Goal: Navigation & Orientation: Find specific page/section

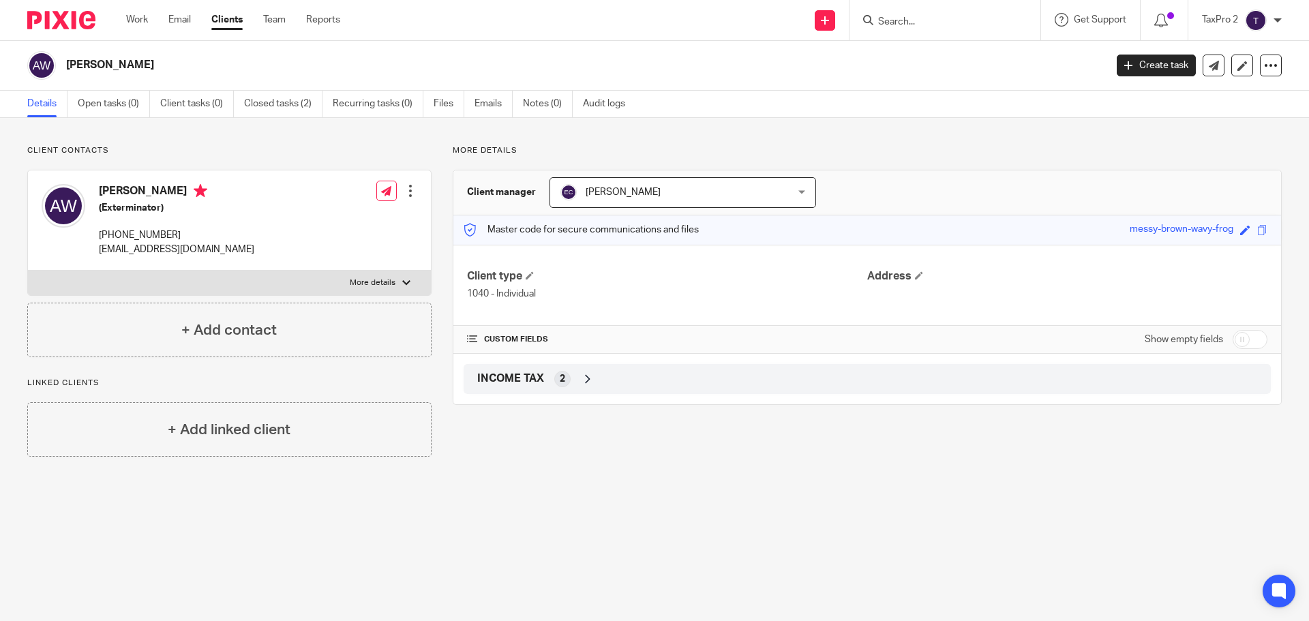
click at [1278, 19] on div at bounding box center [1277, 20] width 8 height 8
click at [1224, 58] on span "My profile" at bounding box center [1224, 55] width 42 height 10
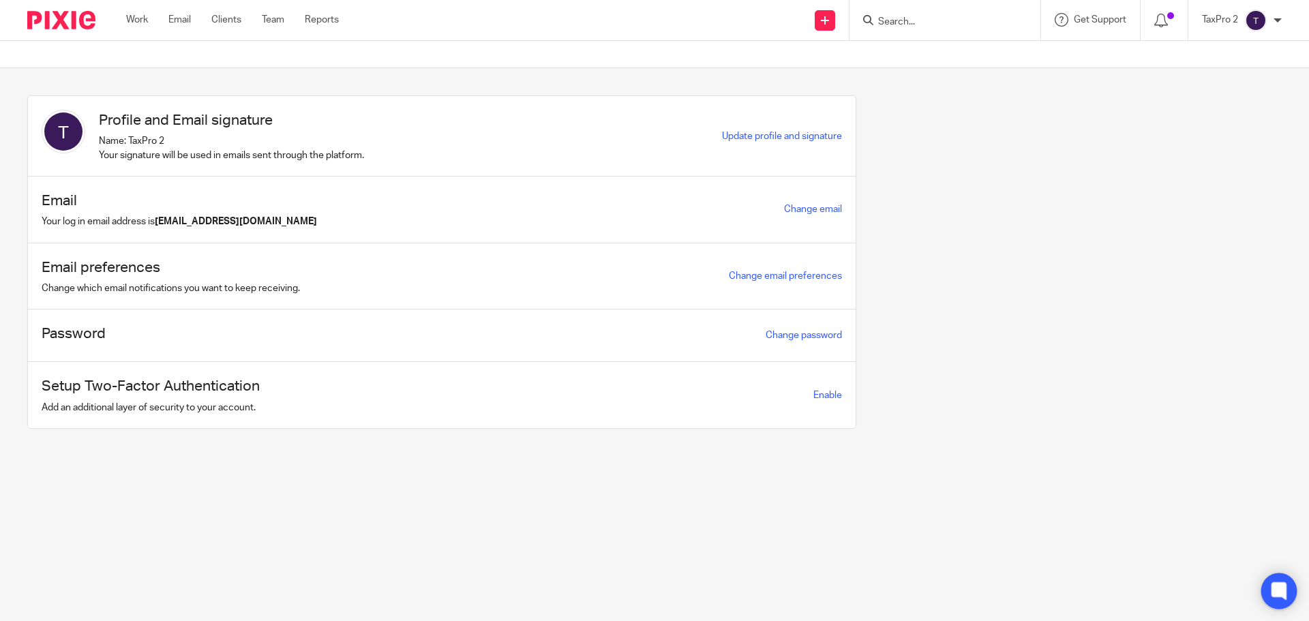
click at [1285, 594] on icon at bounding box center [1278, 591] width 15 height 18
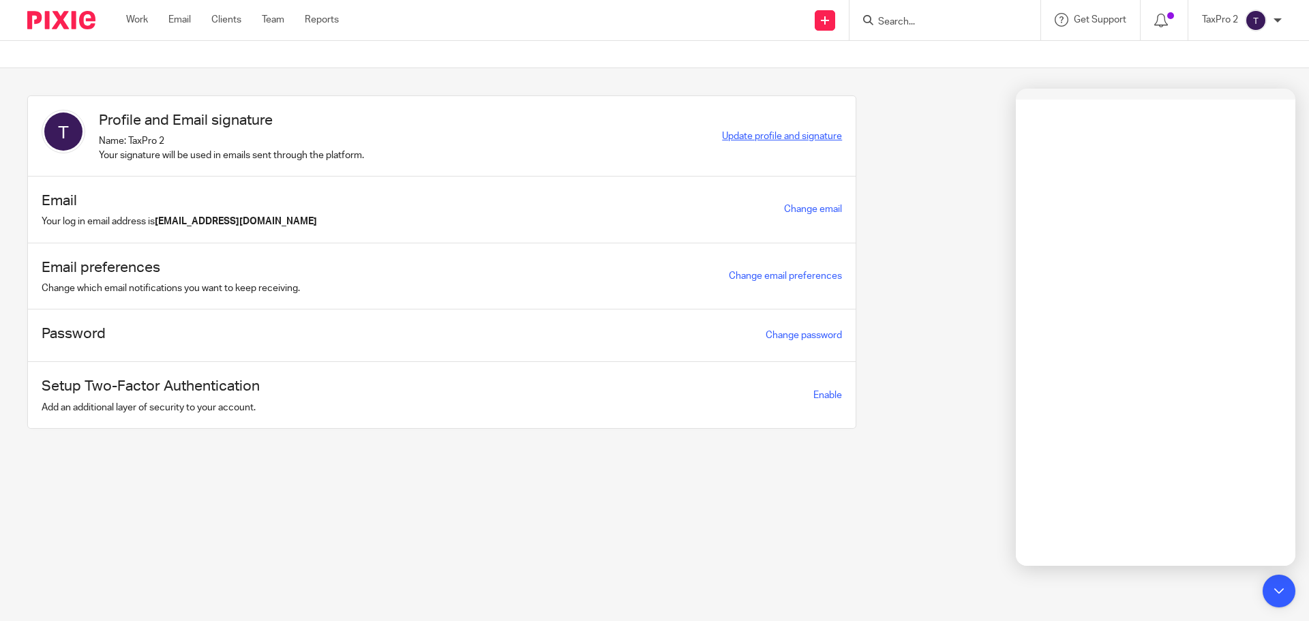
click at [779, 134] on span "Update profile and signature" at bounding box center [782, 137] width 120 height 10
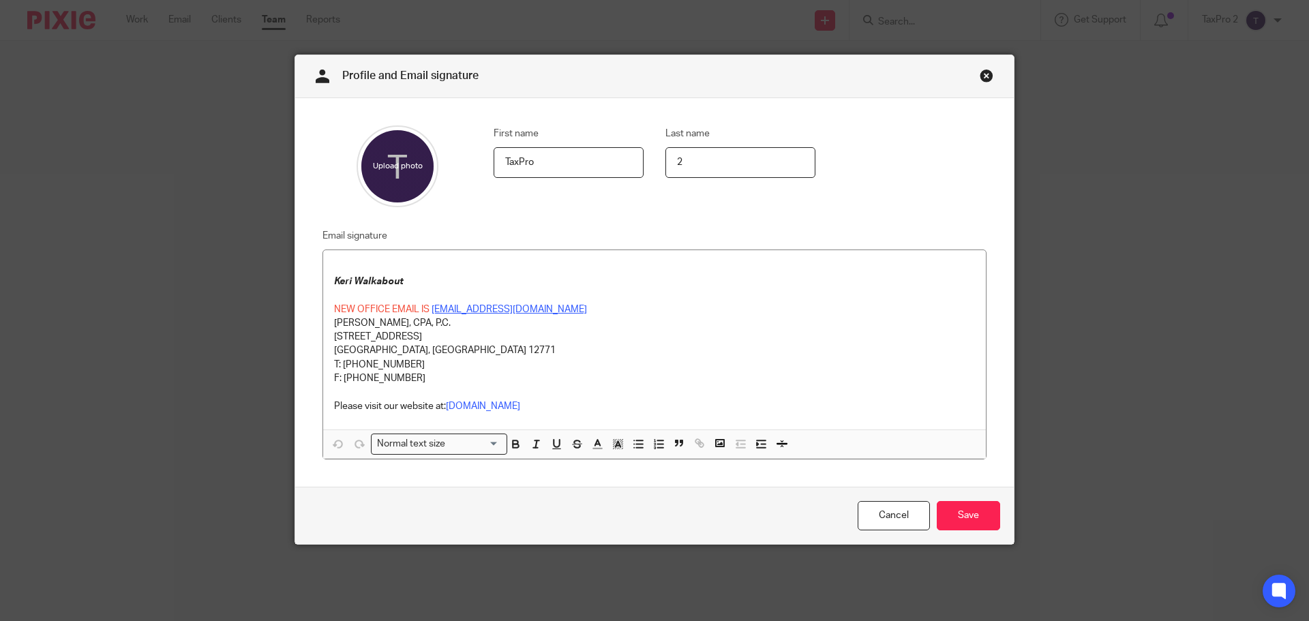
click at [980, 74] on link "Close this dialog window" at bounding box center [987, 78] width 14 height 18
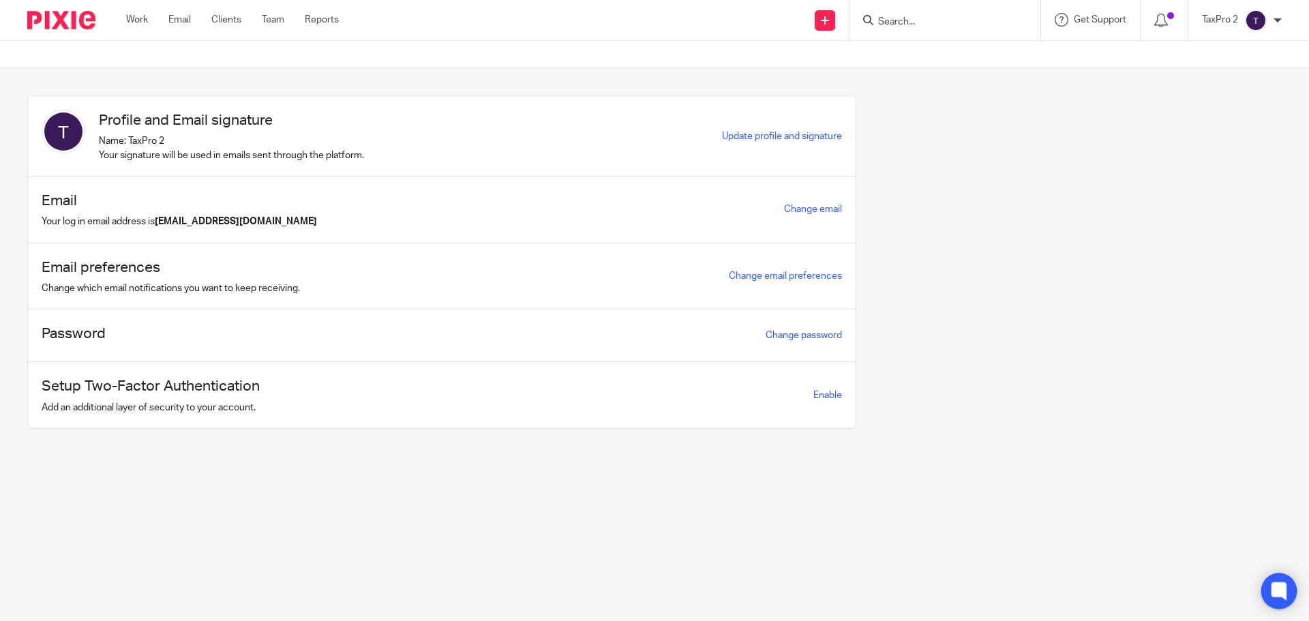
click at [1278, 589] on icon at bounding box center [1278, 591] width 10 height 10
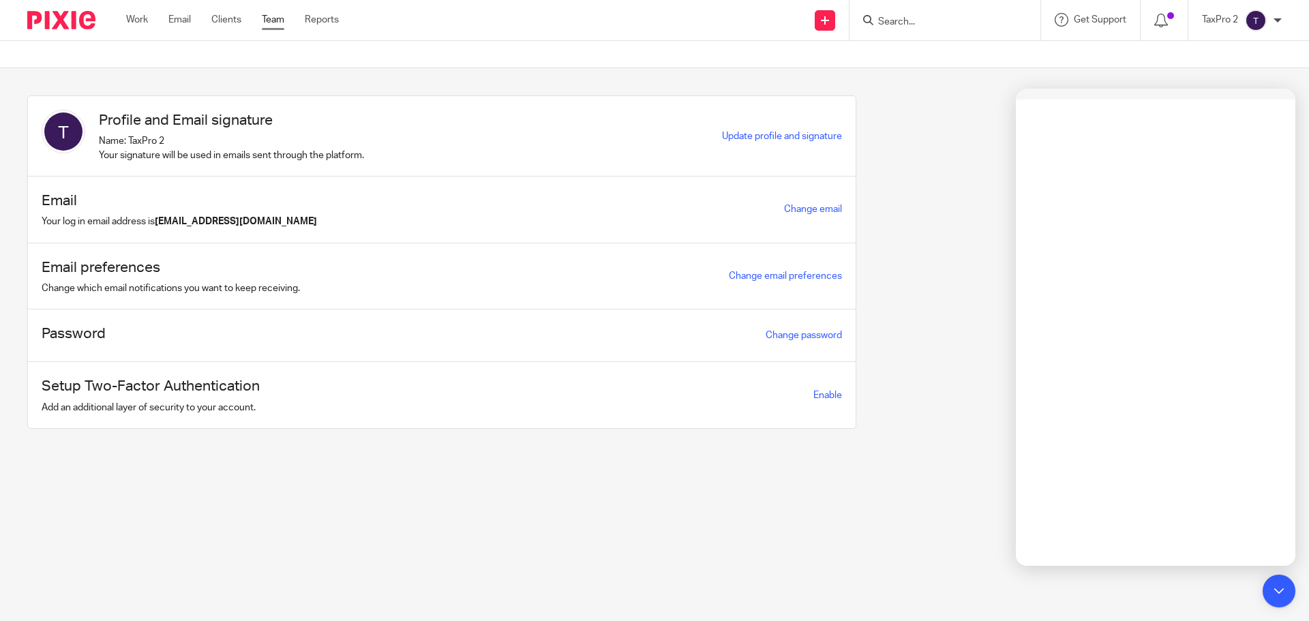
click at [282, 18] on link "Team" at bounding box center [273, 20] width 22 height 14
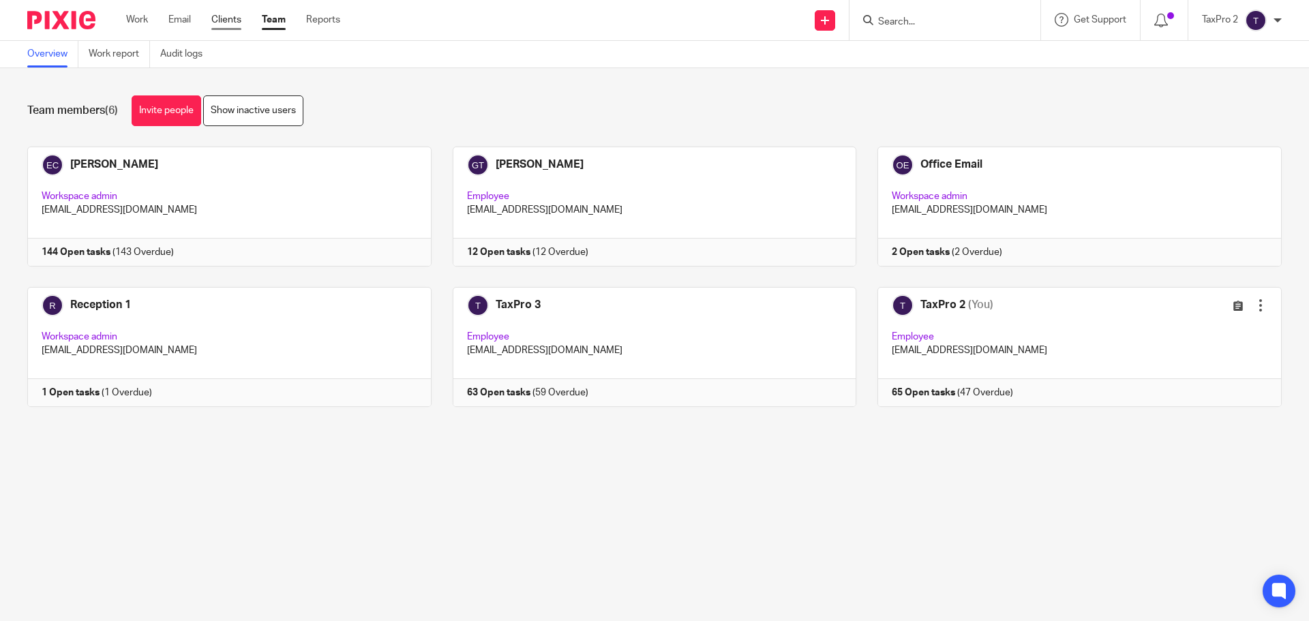
click at [229, 20] on link "Clients" at bounding box center [226, 20] width 30 height 14
